Goal: Information Seeking & Learning: Learn about a topic

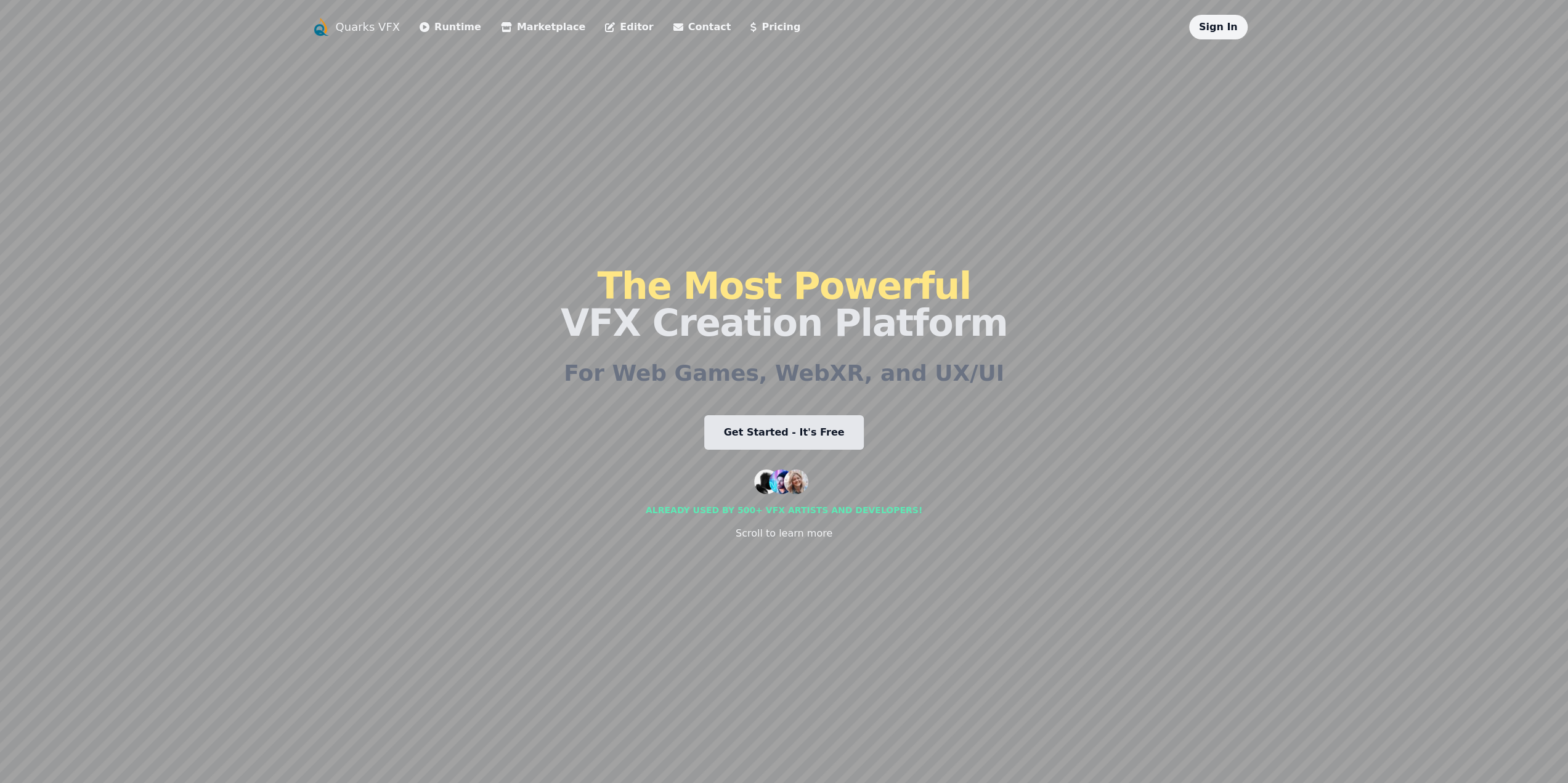
drag, startPoint x: 0, startPoint y: 0, endPoint x: 961, endPoint y: 518, distance: 1091.7
click at [961, 519] on div "The Most Powerful VFX Creation Platform For Web Games, WebXR, and UX/UI Get Sta…" at bounding box center [783, 403] width 447 height 729
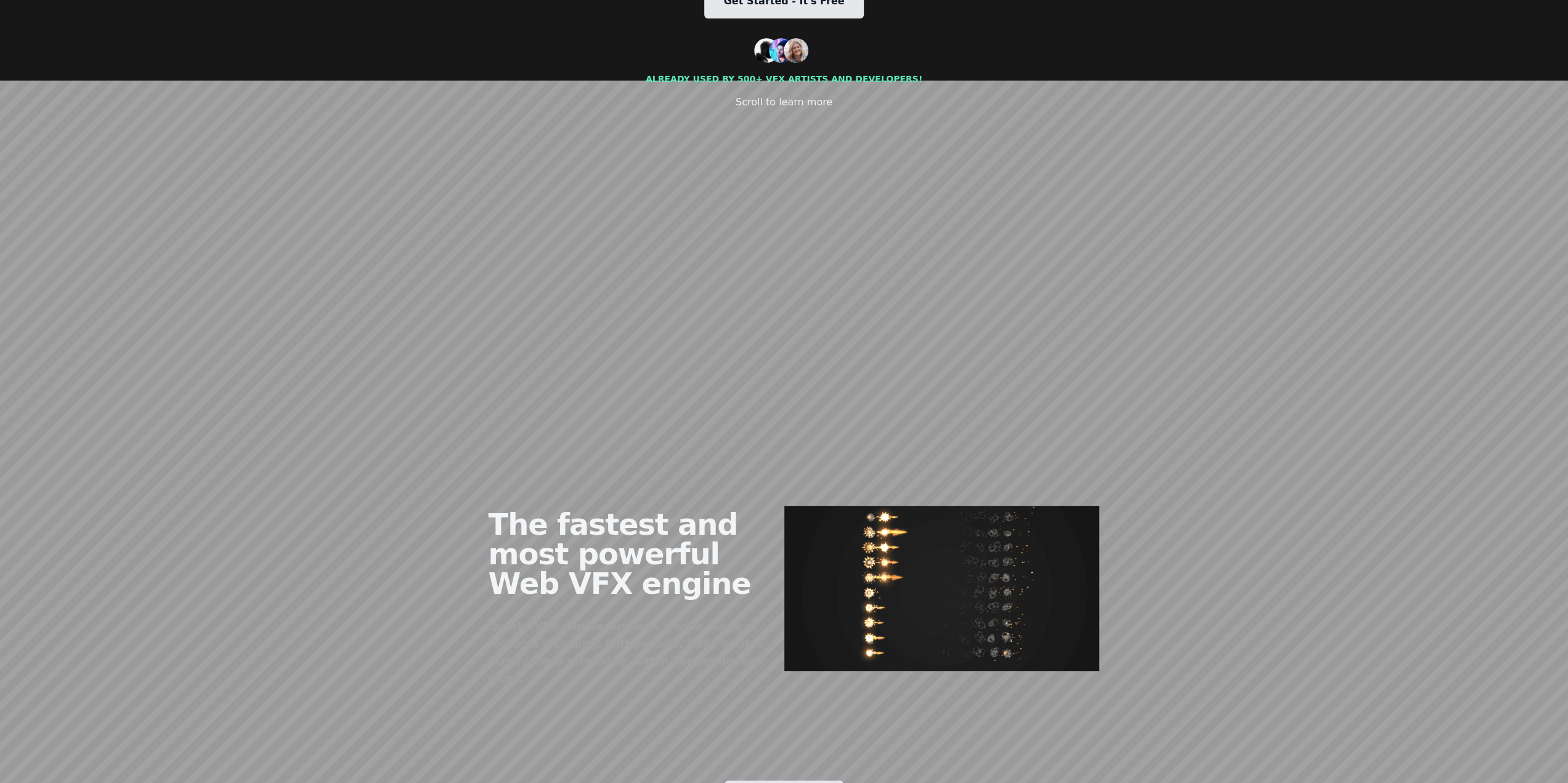
scroll to position [739, 0]
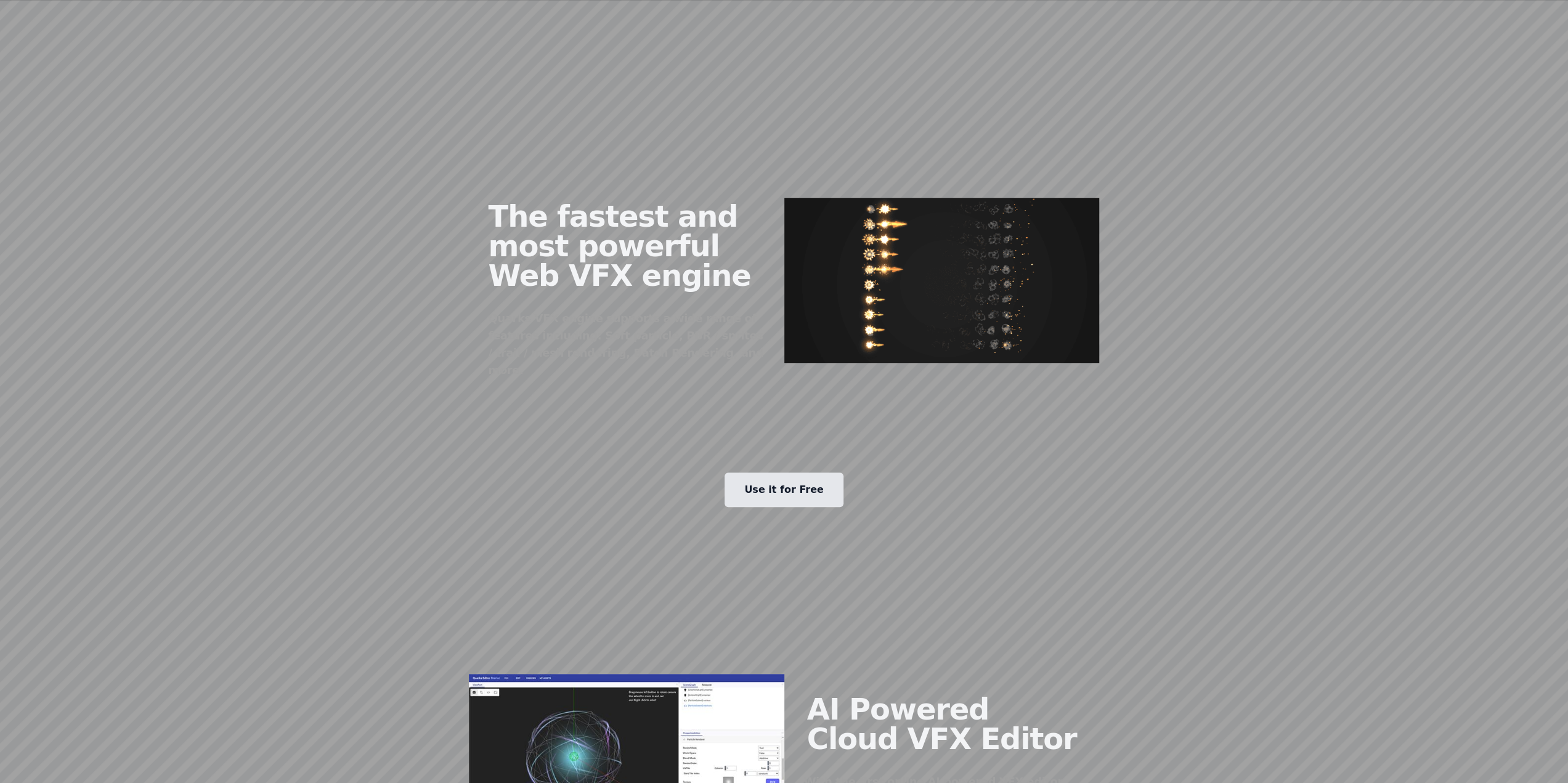
click at [773, 472] on link "Use it for Free" at bounding box center [784, 489] width 119 height 34
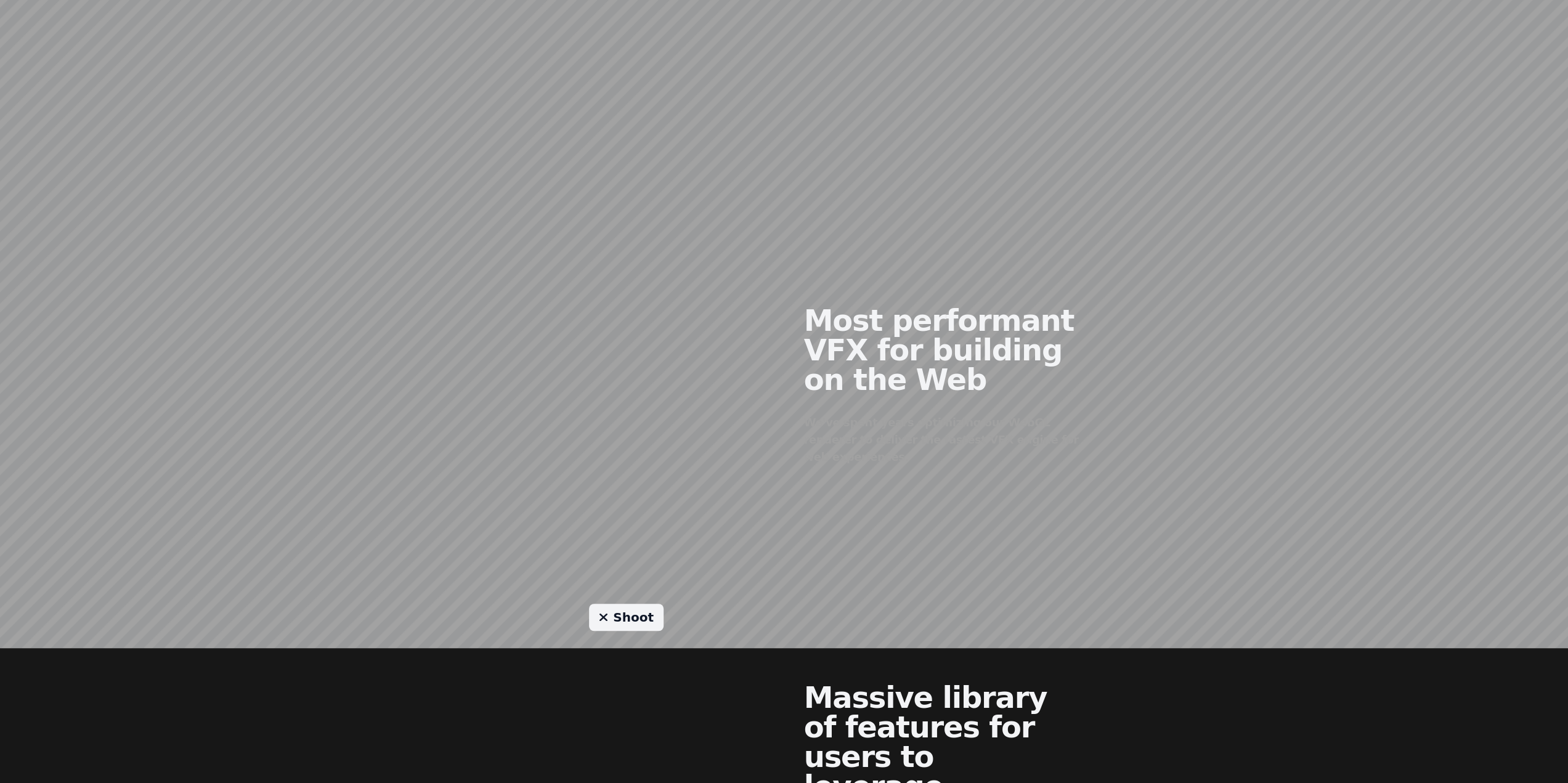
scroll to position [555, 0]
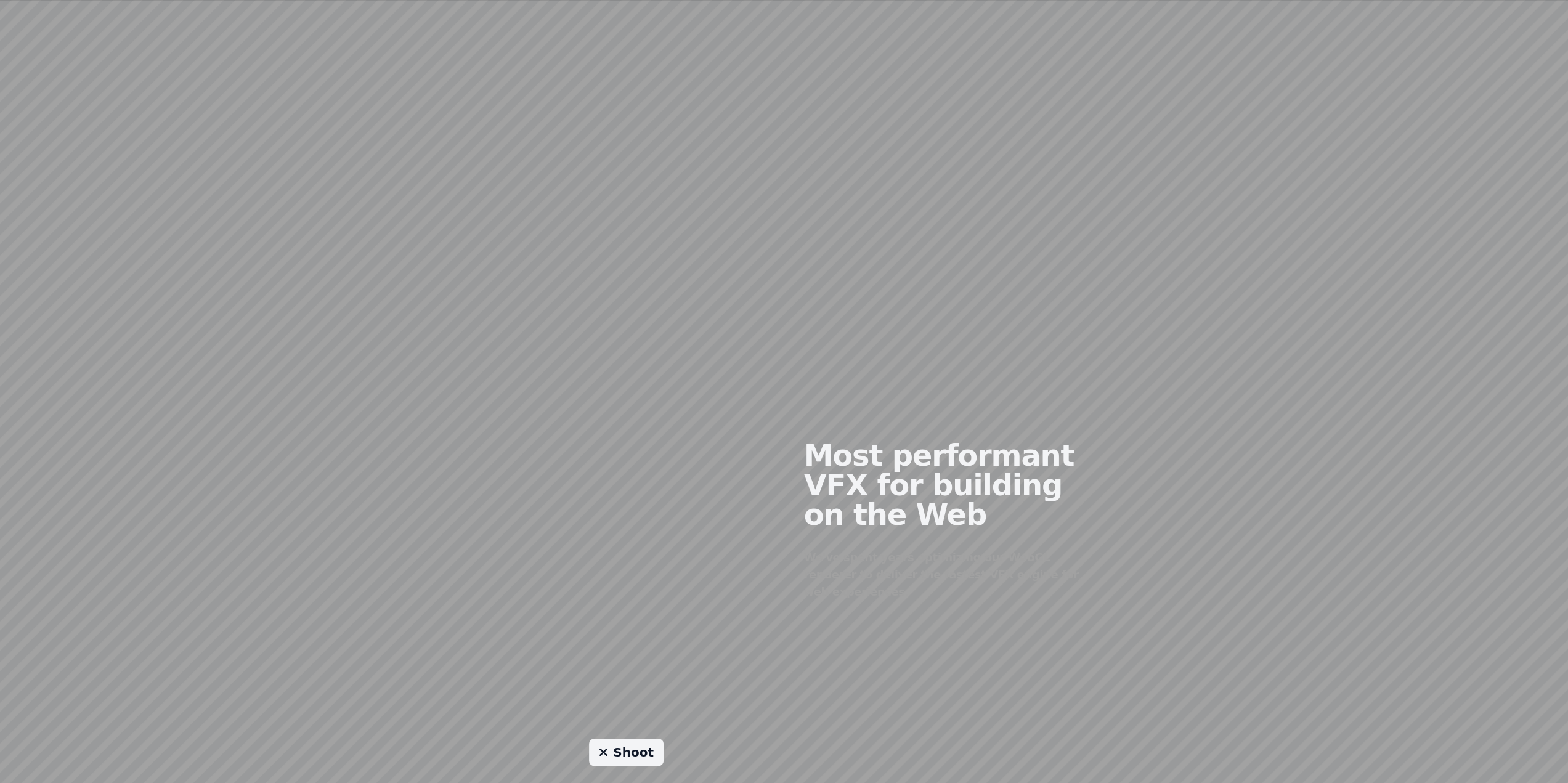
drag, startPoint x: 688, startPoint y: 434, endPoint x: 504, endPoint y: 476, distance: 188.7
click at [504, 476] on div at bounding box center [626, 511] width 315 height 298
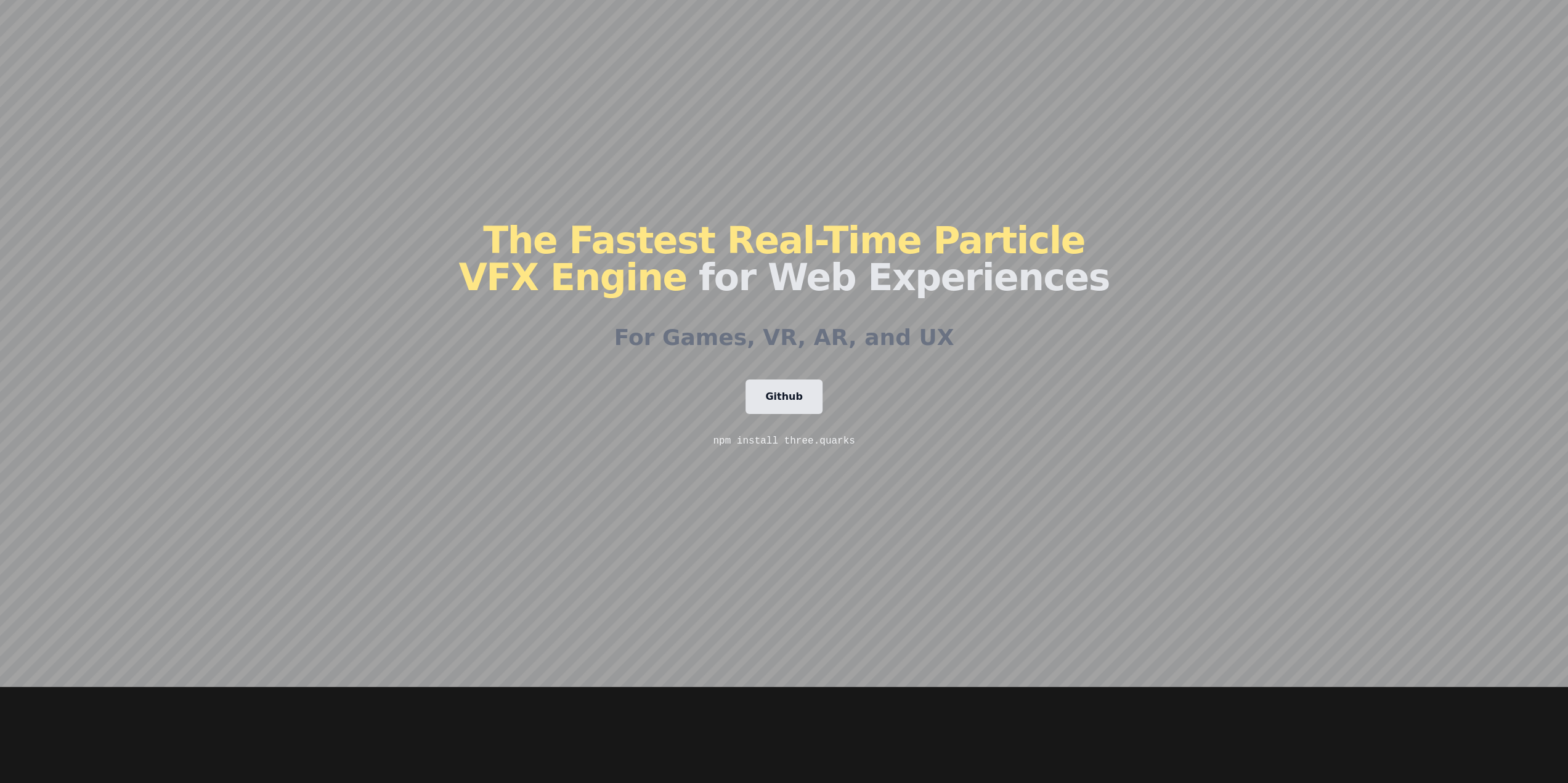
scroll to position [0, 0]
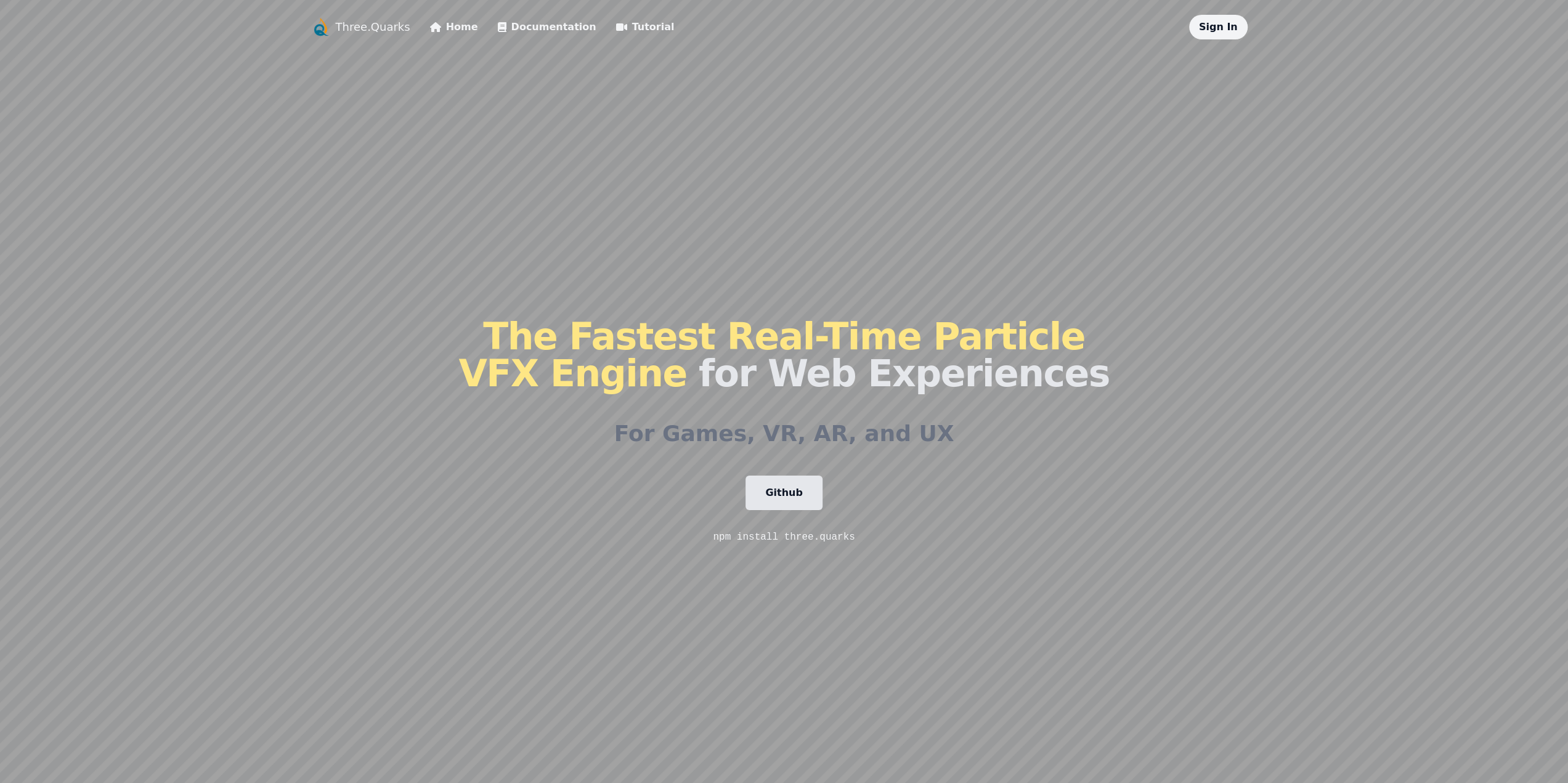
click at [384, 27] on link "Three.Quarks" at bounding box center [373, 27] width 75 height 17
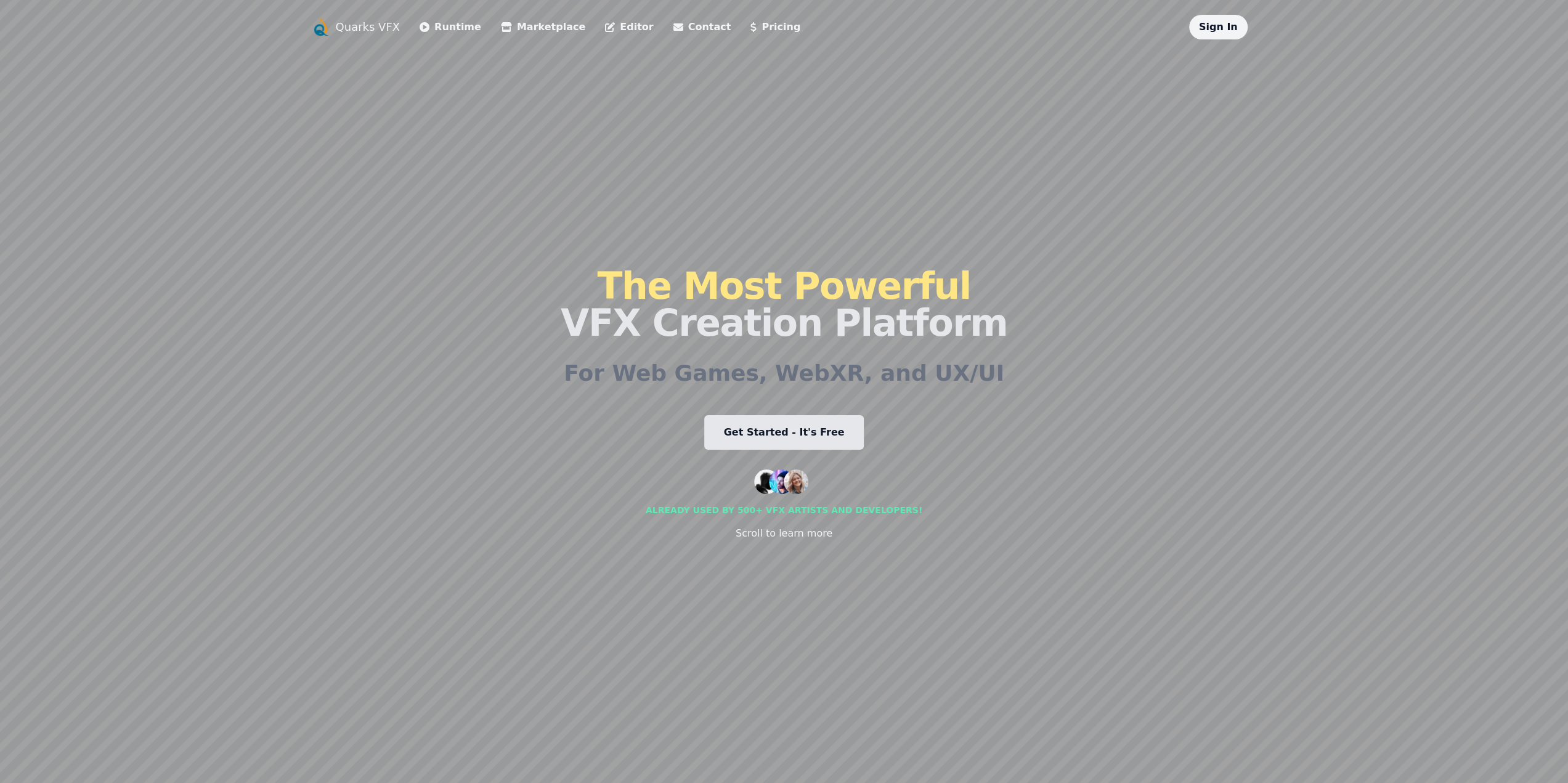
click at [760, 423] on link "Get Started - It's Free" at bounding box center [784, 432] width 160 height 34
click at [458, 29] on link "Runtime" at bounding box center [450, 27] width 61 height 15
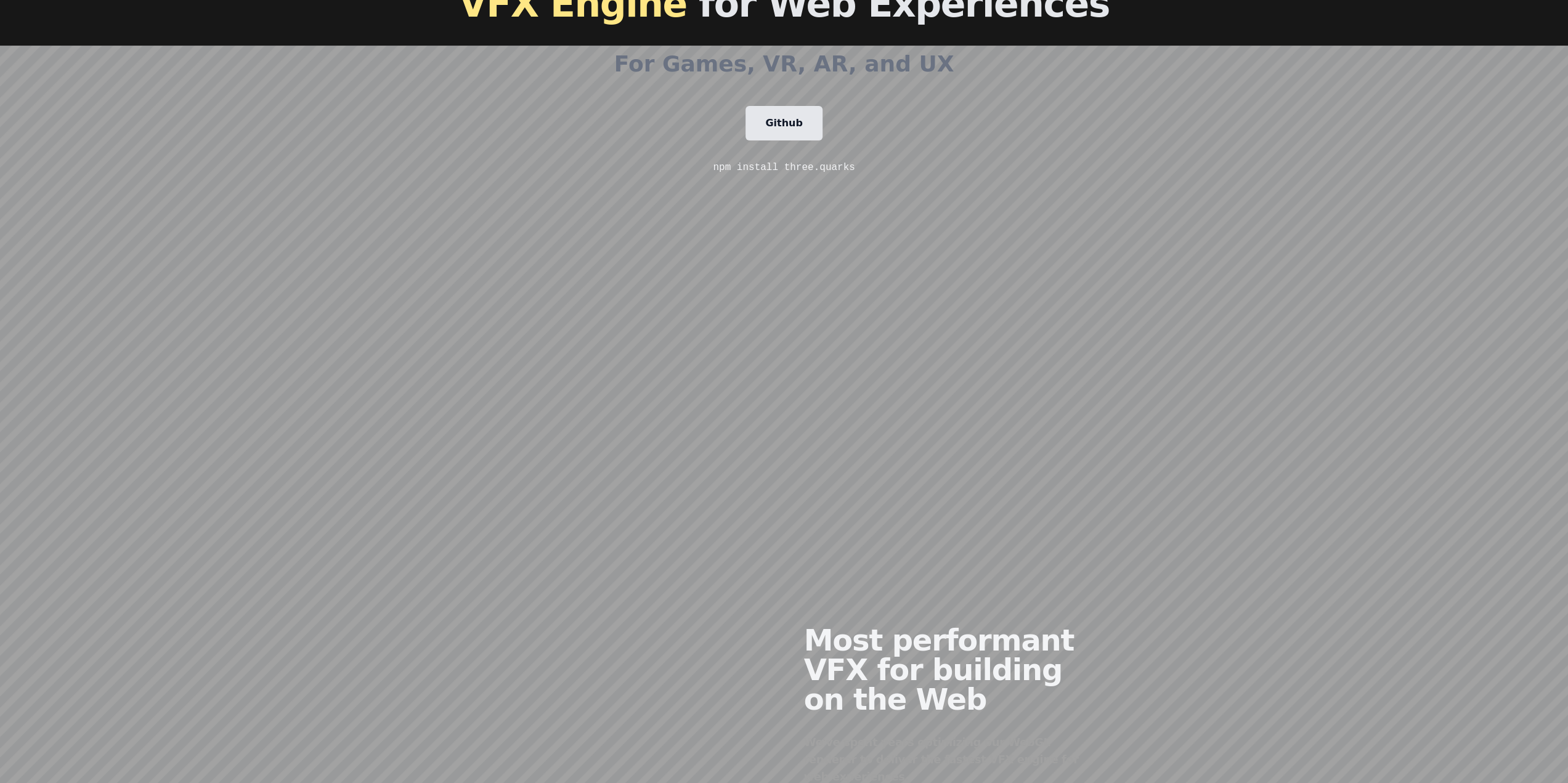
scroll to position [924, 0]
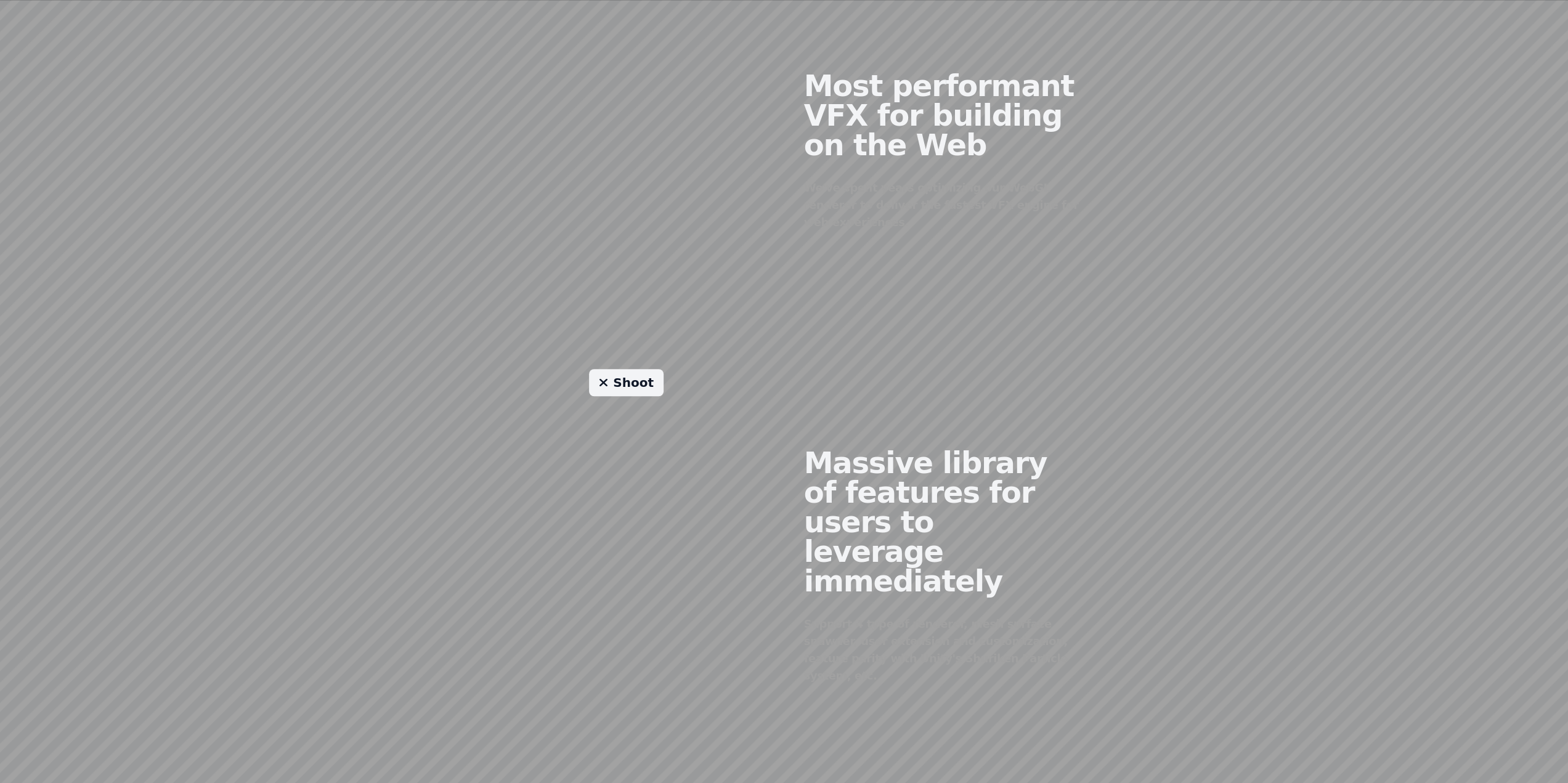
click at [616, 383] on link "Shoot" at bounding box center [626, 382] width 75 height 27
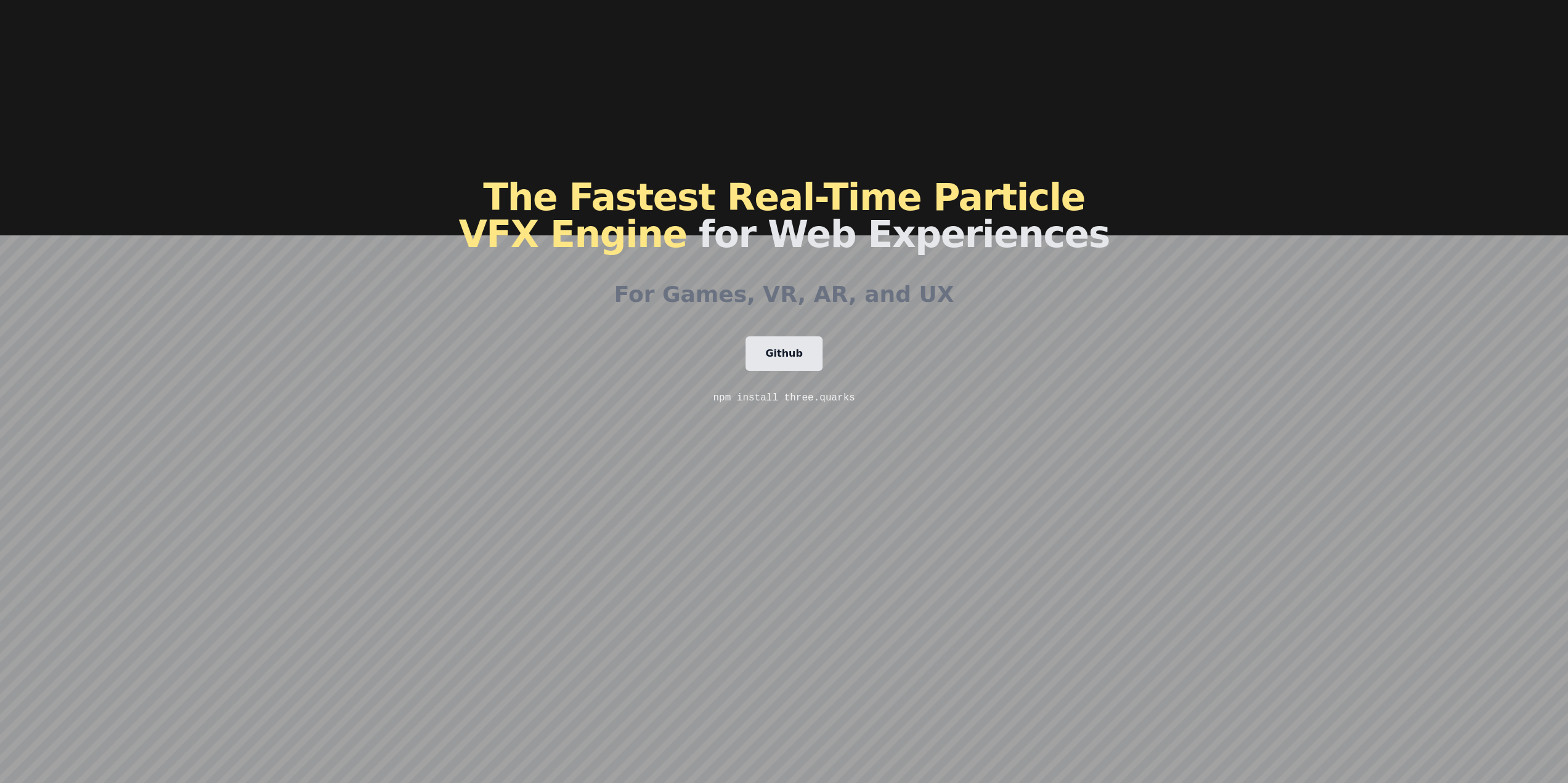
scroll to position [0, 0]
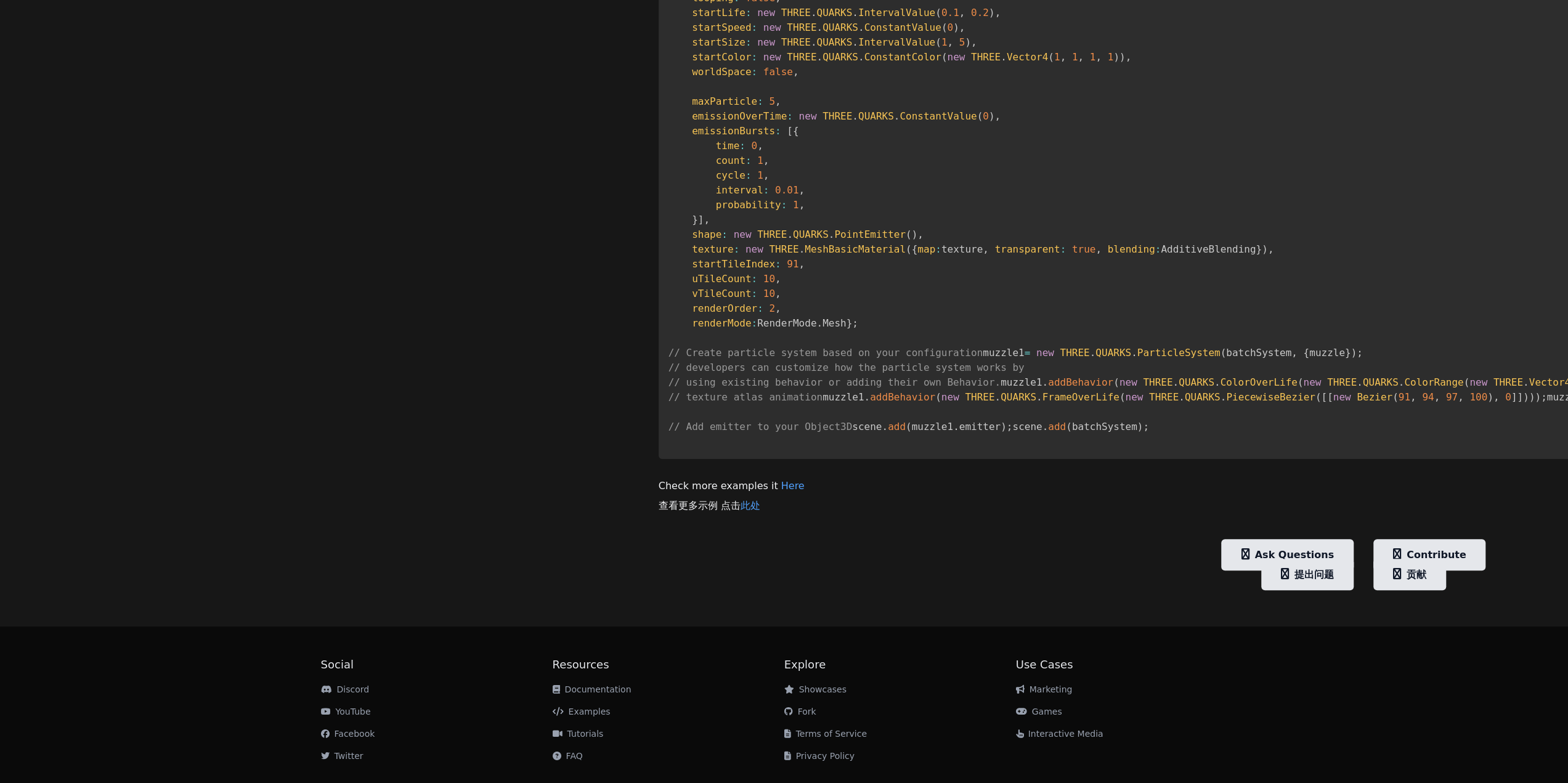
scroll to position [1231, 0]
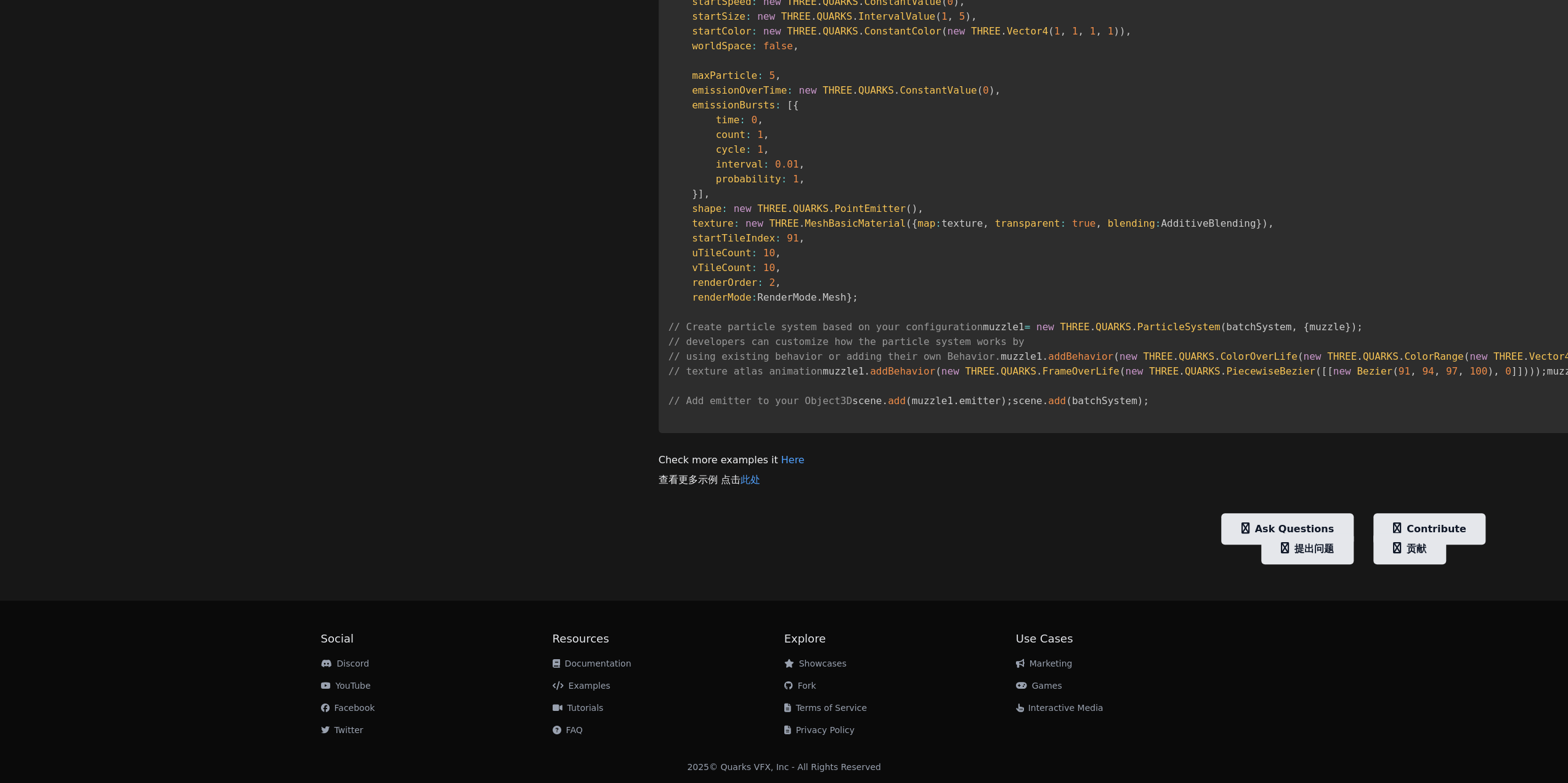
click at [741, 485] on link "此处" at bounding box center [750, 479] width 20 height 12
